Goal: Task Accomplishment & Management: Manage account settings

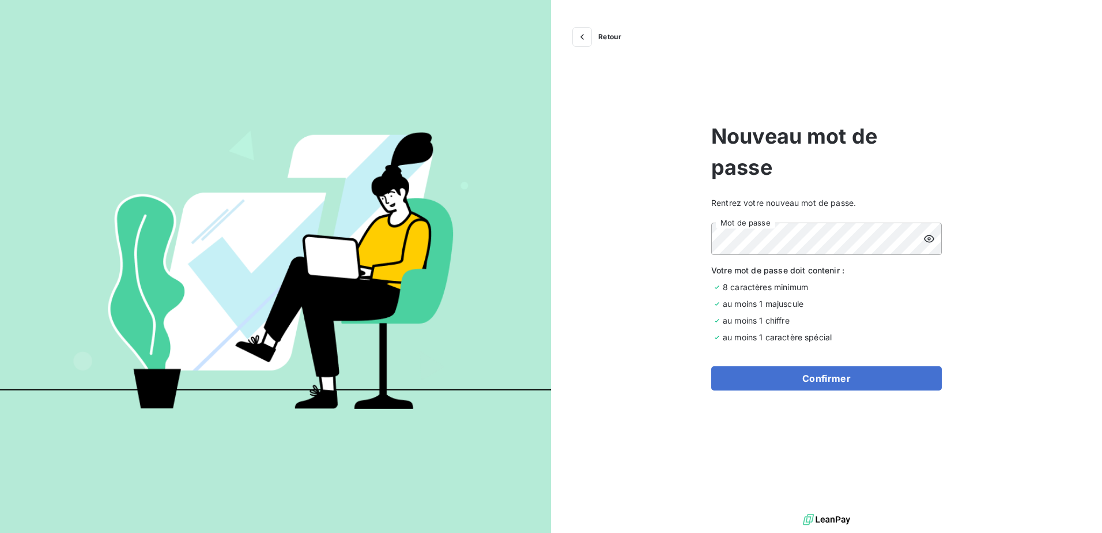
click at [929, 238] on icon at bounding box center [929, 238] width 10 height 7
click at [704, 239] on div "Retour Nouveau mot de passe Rentrez votre nouveau mot de passe. Mot de passe Vo…" at bounding box center [826, 255] width 551 height 511
click at [834, 386] on button "Confirmer" at bounding box center [827, 378] width 231 height 24
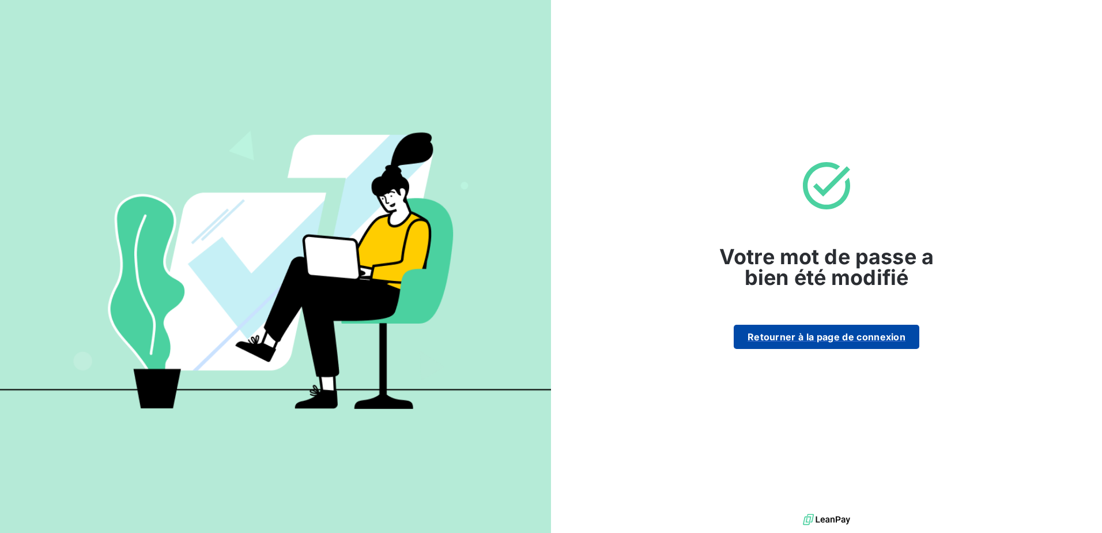
click at [837, 341] on button "Retourner à la page de connexion" at bounding box center [827, 337] width 186 height 24
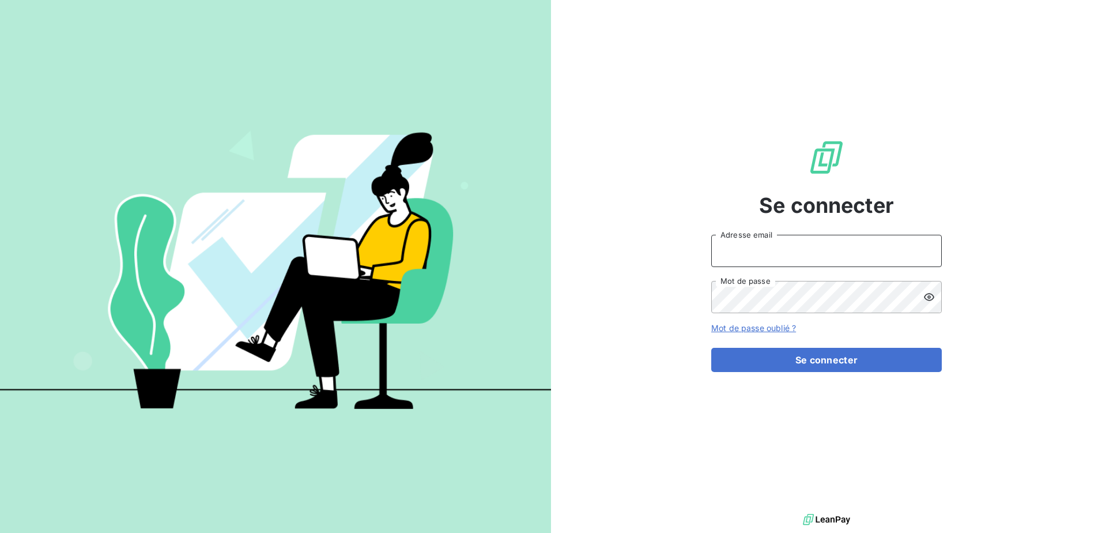
click at [776, 243] on input "Adresse email" at bounding box center [827, 251] width 231 height 32
type input "sandrine.rialland@gravotech.com"
click at [712, 348] on button "Se connecter" at bounding box center [827, 360] width 231 height 24
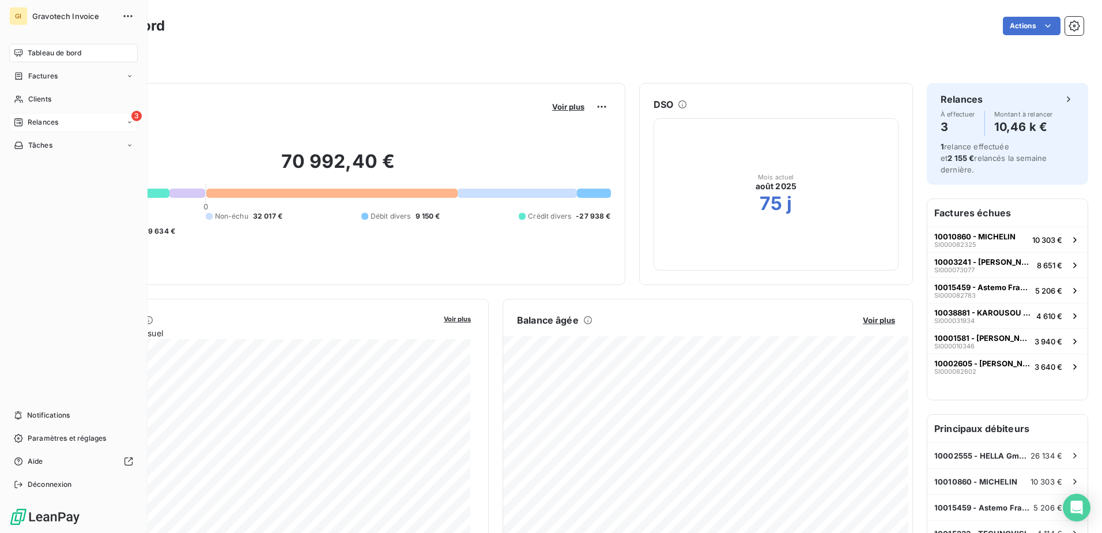
click at [37, 118] on span "Relances" at bounding box center [43, 122] width 31 height 10
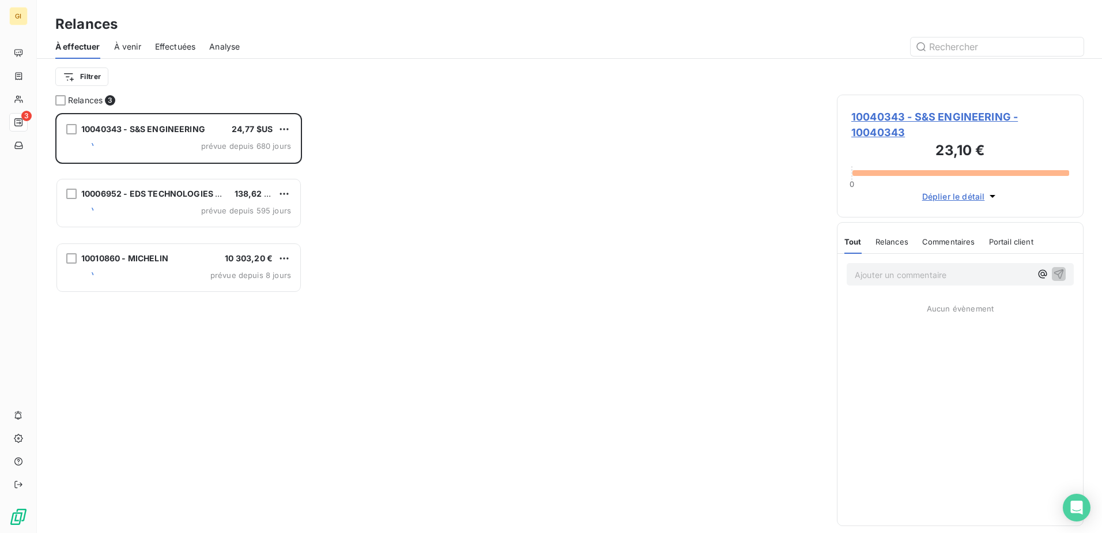
scroll to position [411, 238]
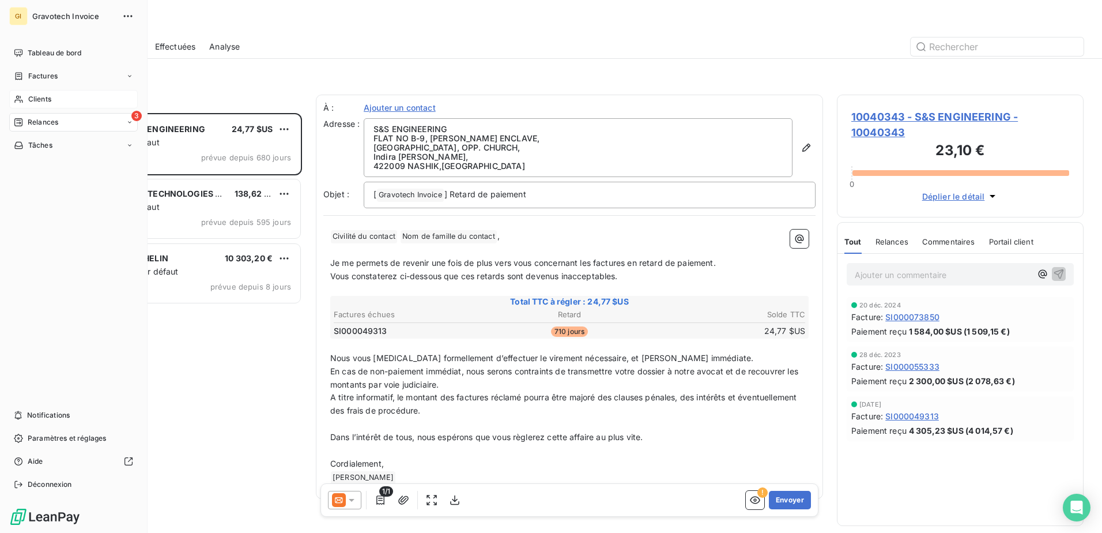
click at [25, 97] on div "Clients" at bounding box center [73, 99] width 129 height 18
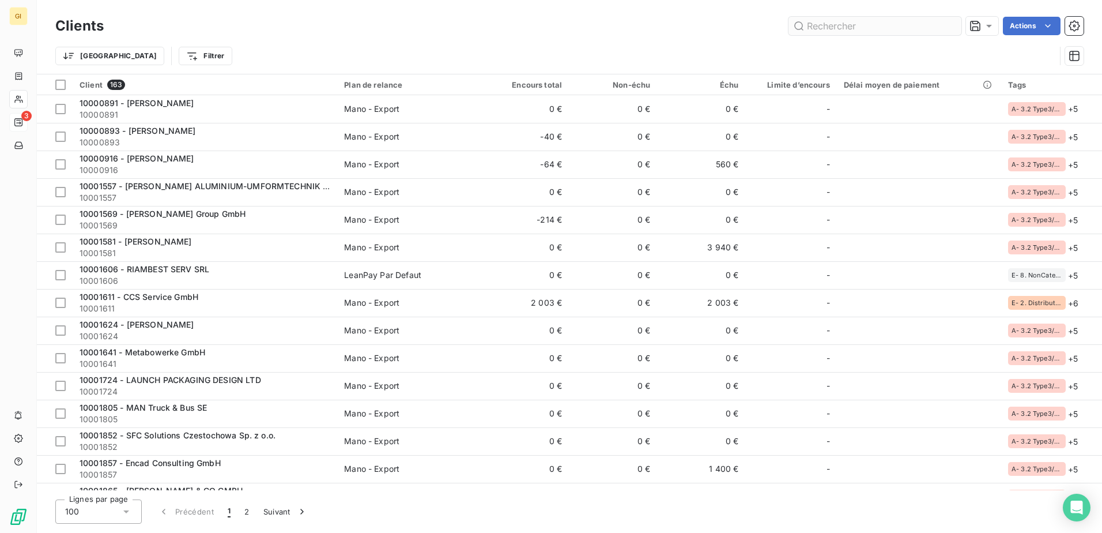
click at [849, 22] on input "text" at bounding box center [875, 26] width 173 height 18
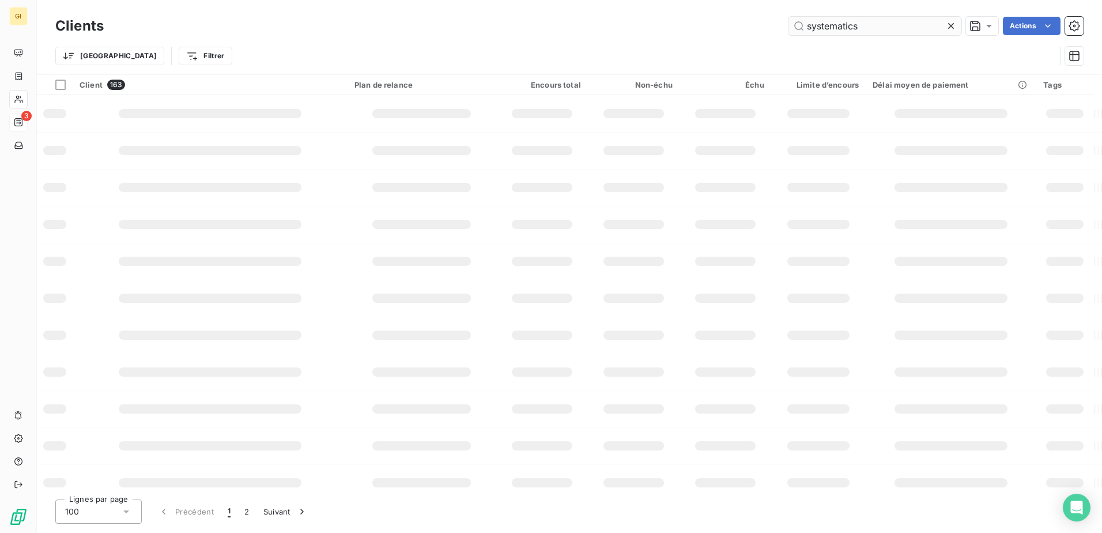
type input "systematics"
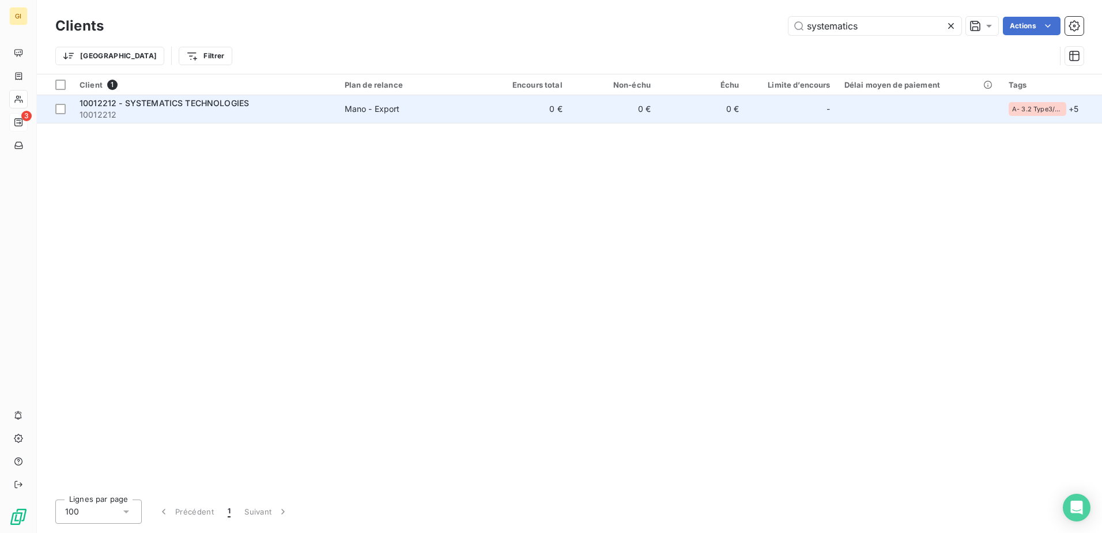
click at [397, 108] on div "Mano - Export" at bounding box center [372, 109] width 55 height 12
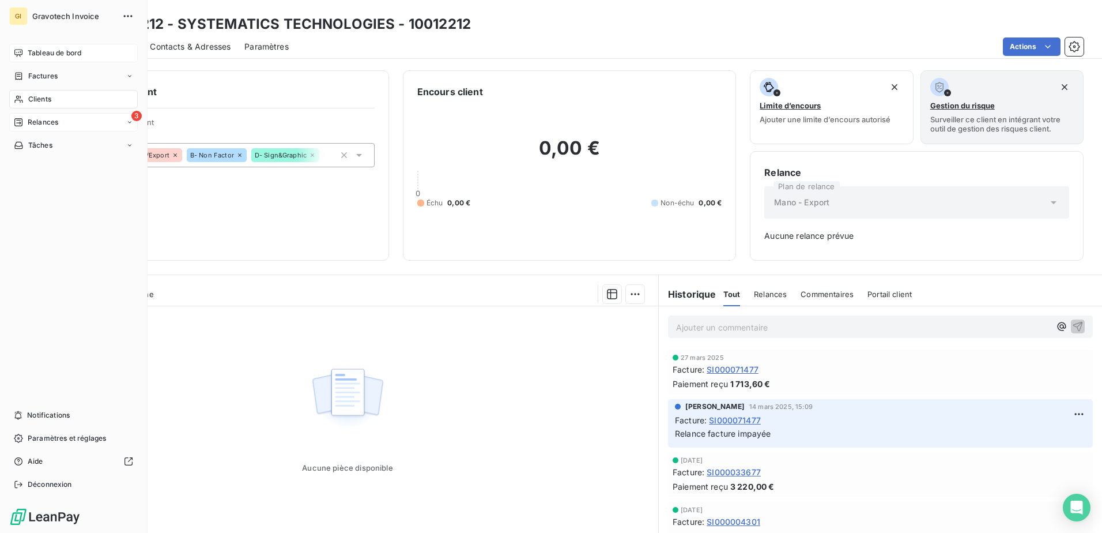
click at [23, 53] on div "Tableau de bord" at bounding box center [73, 53] width 129 height 18
